Goal: Find specific page/section: Find specific page/section

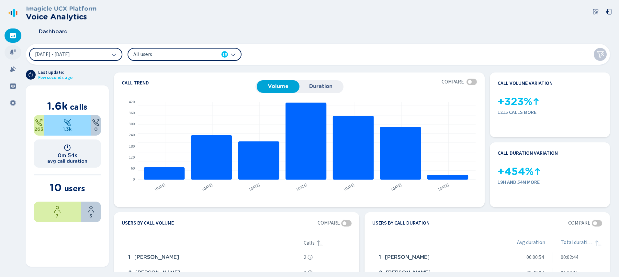
click at [14, 53] on icon at bounding box center [13, 53] width 6 height 6
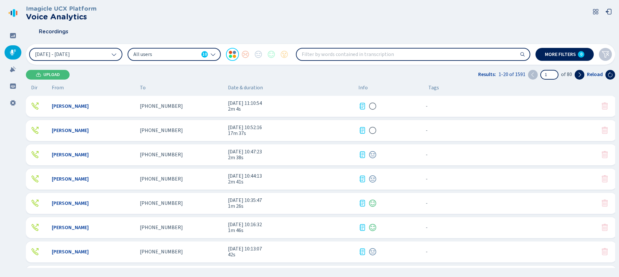
click at [149, 57] on span "All users" at bounding box center [165, 54] width 65 height 7
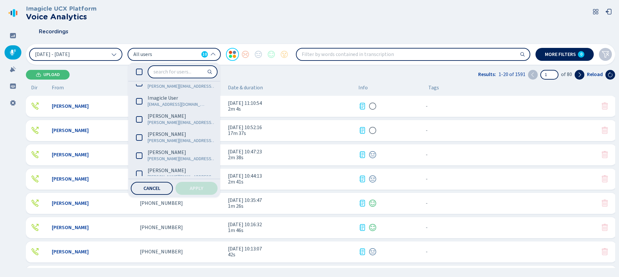
scroll to position [89, 0]
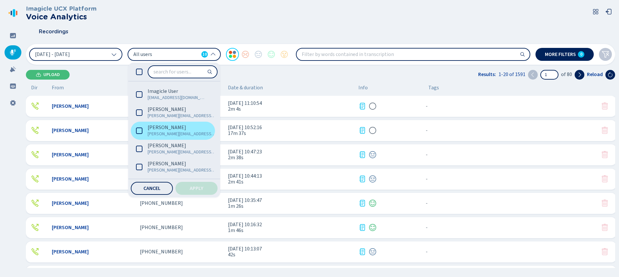
click at [140, 129] on icon at bounding box center [139, 131] width 6 height 6
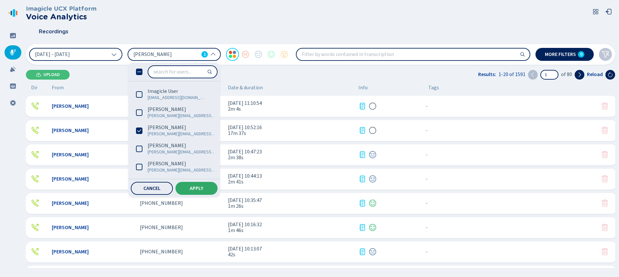
click at [193, 186] on span "Apply" at bounding box center [197, 188] width 14 height 5
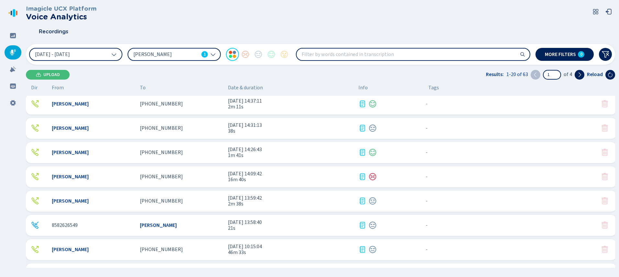
scroll to position [313, 0]
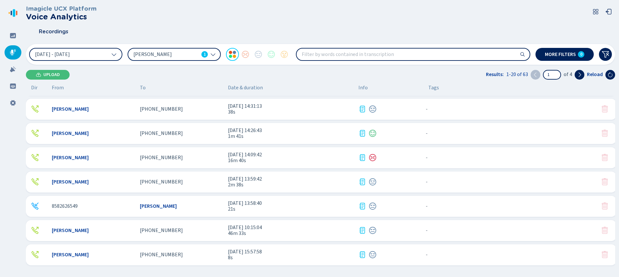
click at [127, 230] on div "[PERSON_NAME]" at bounding box center [93, 231] width 83 height 6
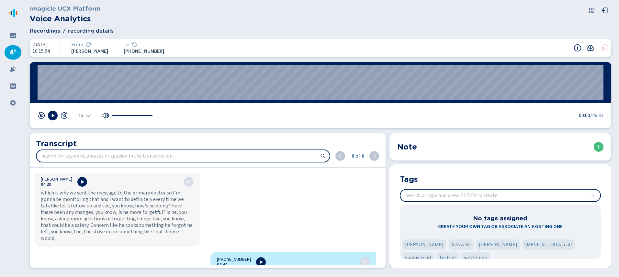
scroll to position [1495, 0]
